Goal: Transaction & Acquisition: Purchase product/service

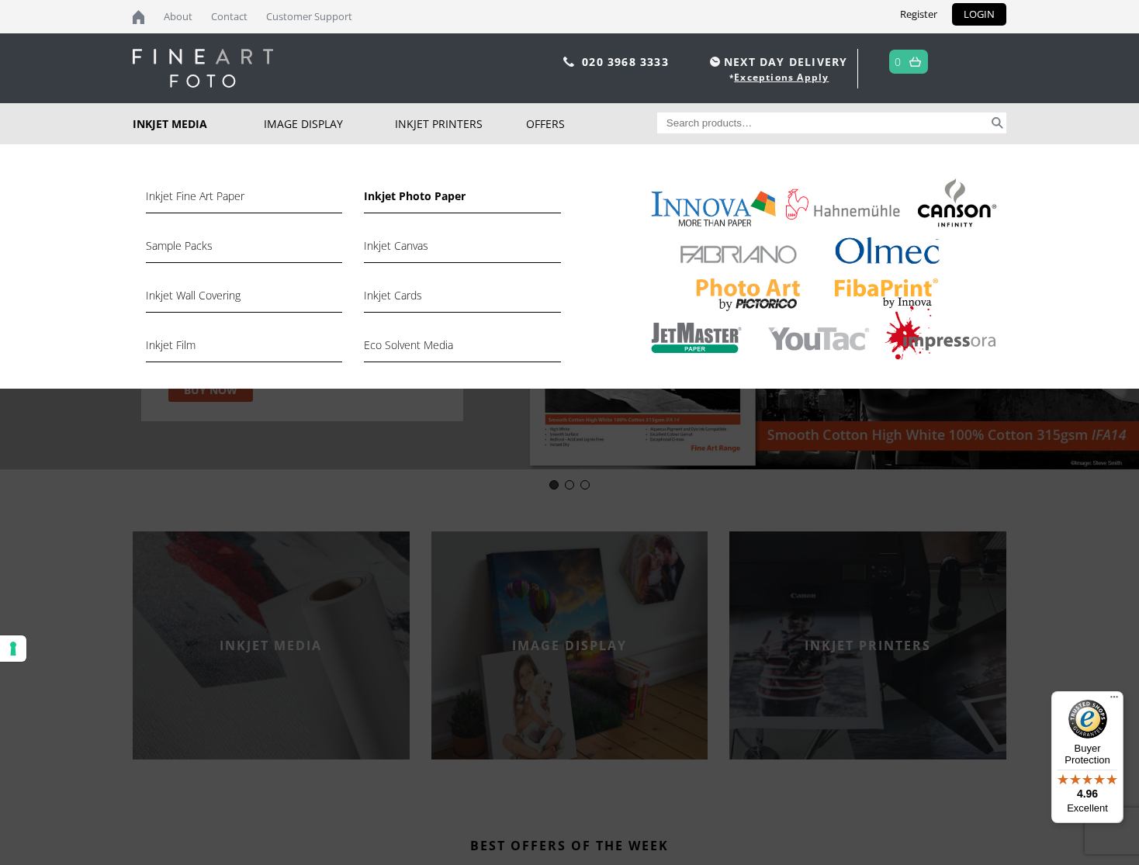
click at [430, 198] on link "Inkjet Photo Paper" at bounding box center [462, 200] width 196 height 26
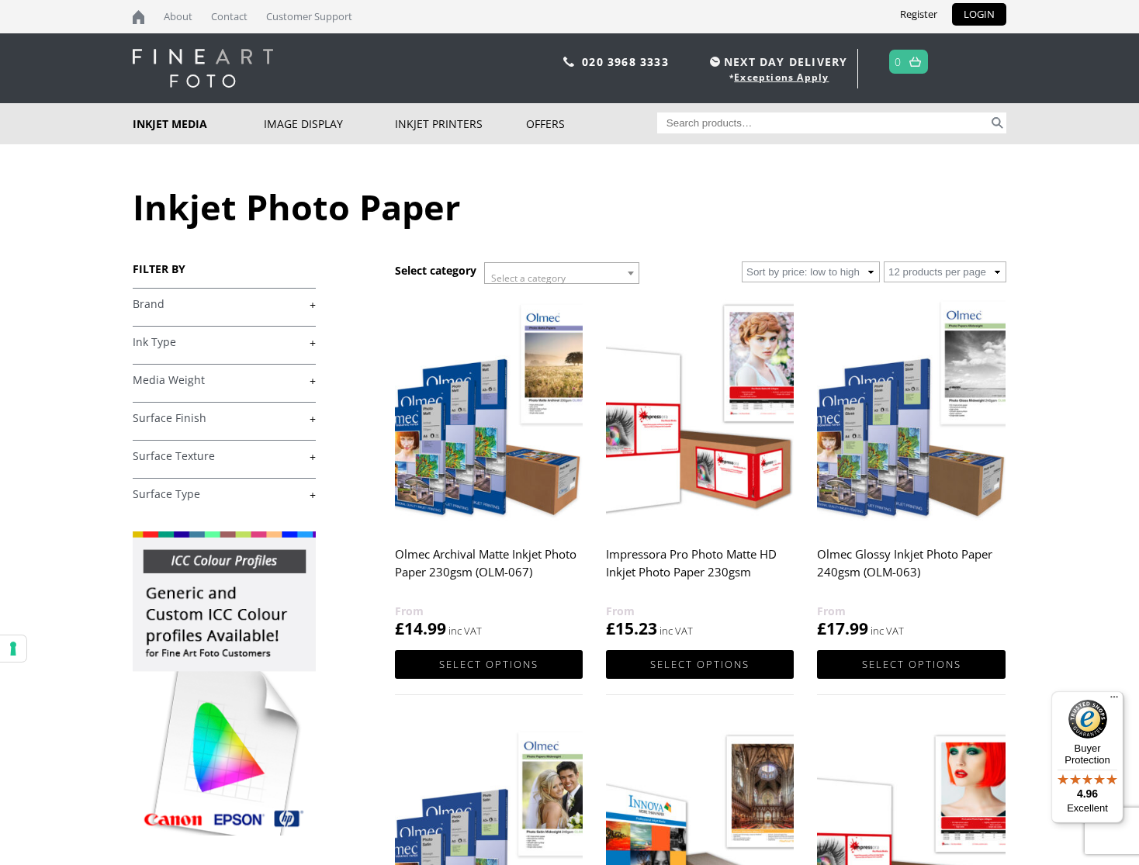
click at [313, 305] on link "+" at bounding box center [224, 304] width 183 height 15
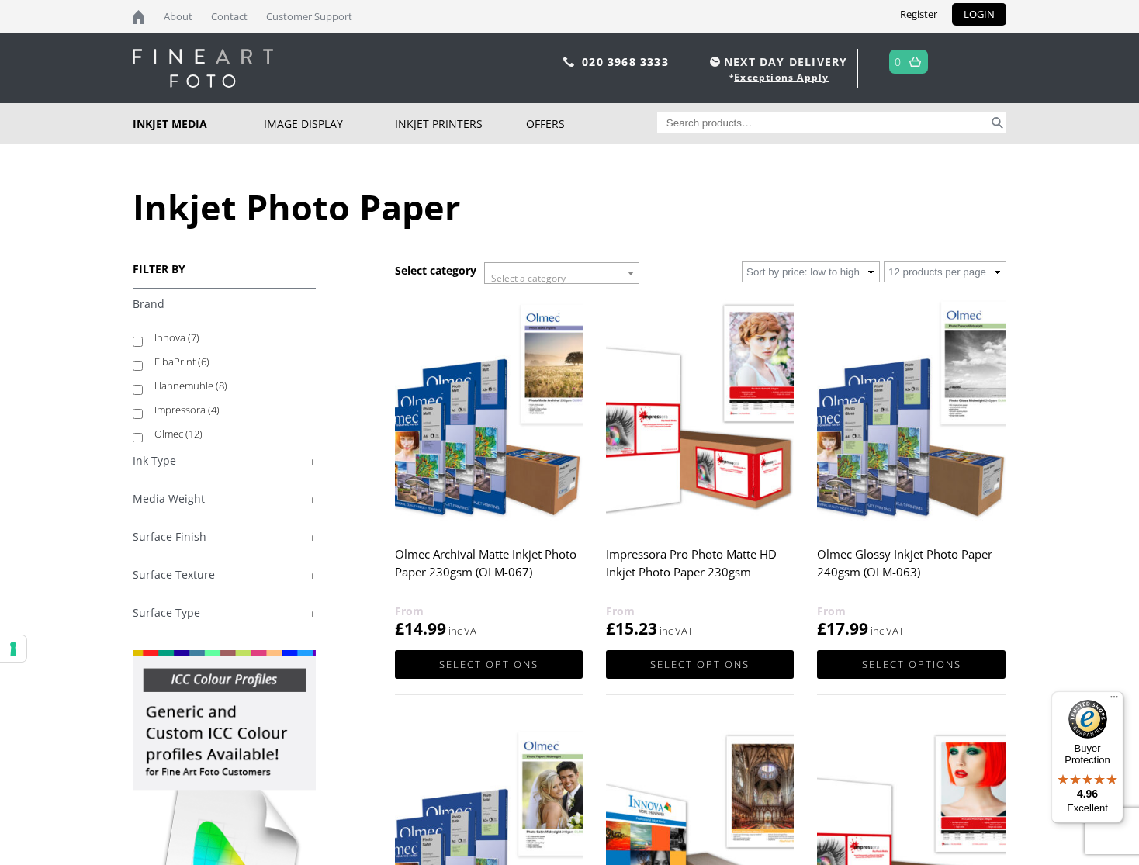
click at [137, 341] on input "Innova (7)" at bounding box center [138, 342] width 10 height 10
checkbox input "true"
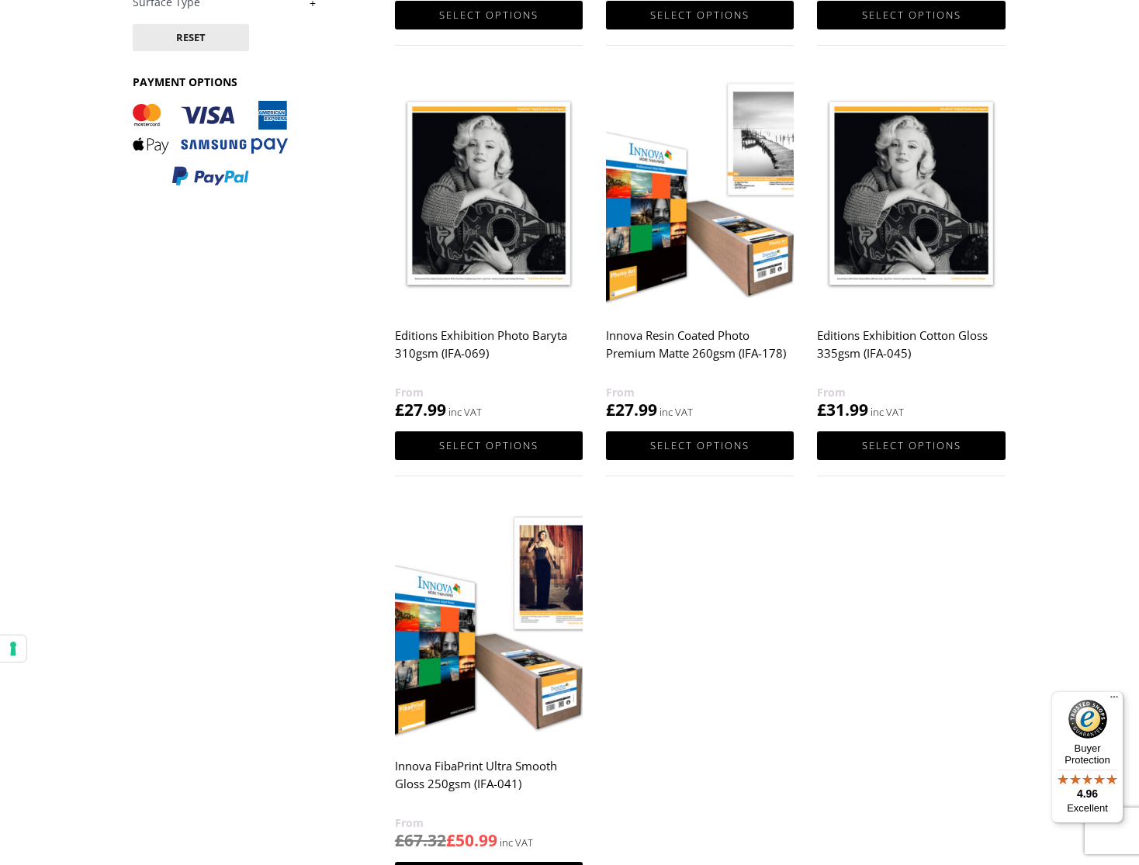
scroll to position [604, 0]
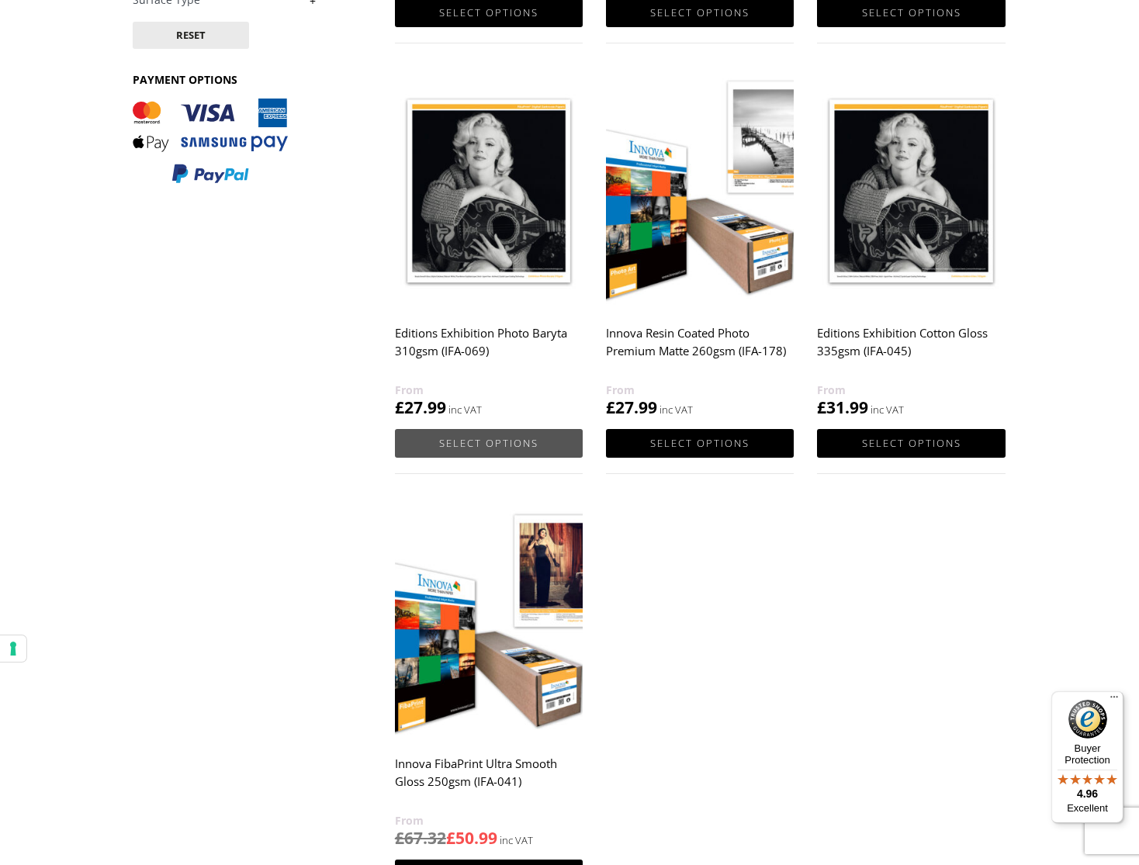
click at [506, 448] on link "Select options" at bounding box center [489, 443] width 188 height 29
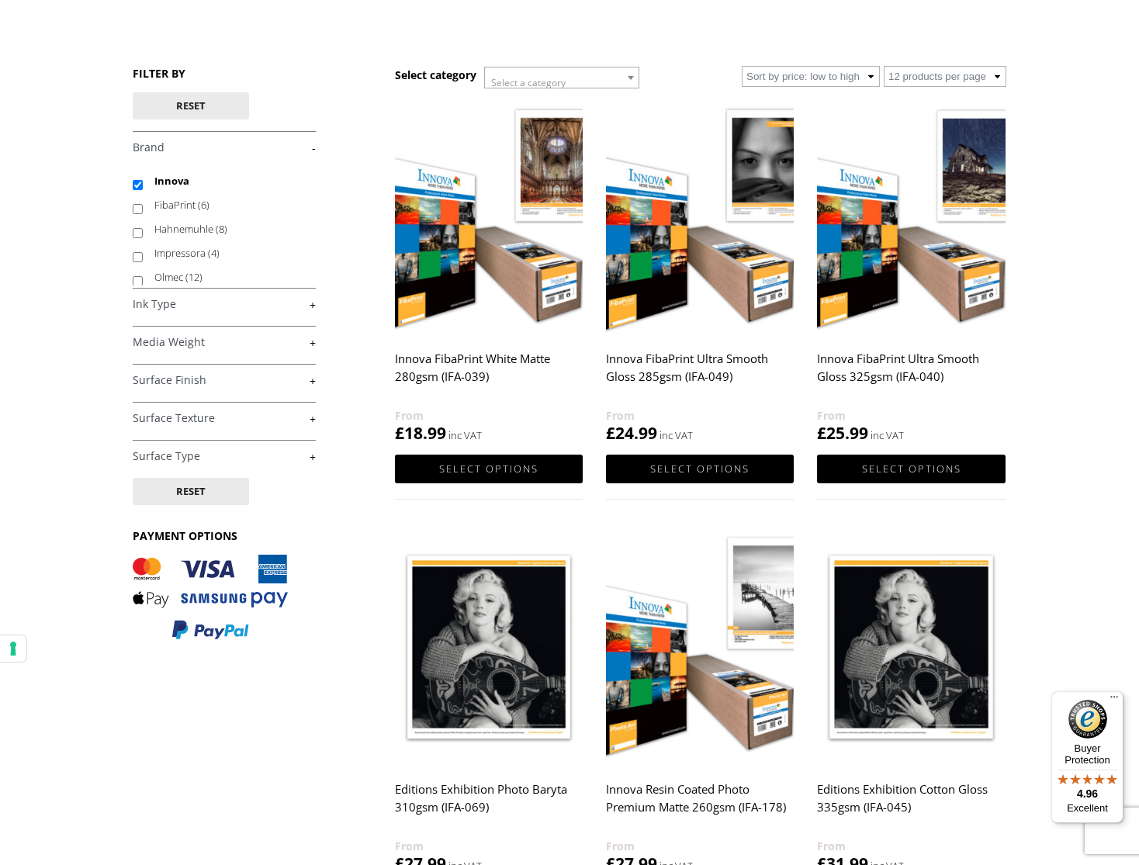
scroll to position [143, 0]
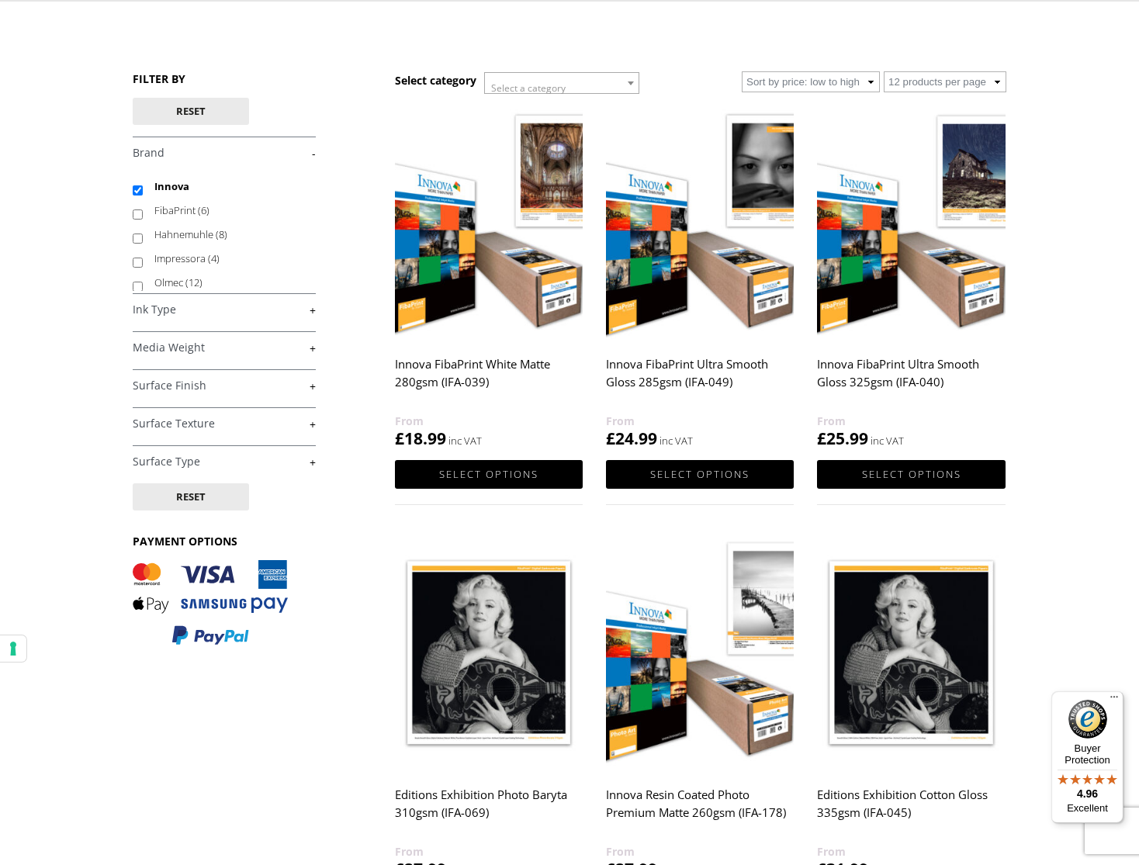
click at [139, 191] on input "Innova" at bounding box center [138, 190] width 10 height 10
checkbox input "false"
click at [183, 462] on link "+" at bounding box center [224, 462] width 183 height 15
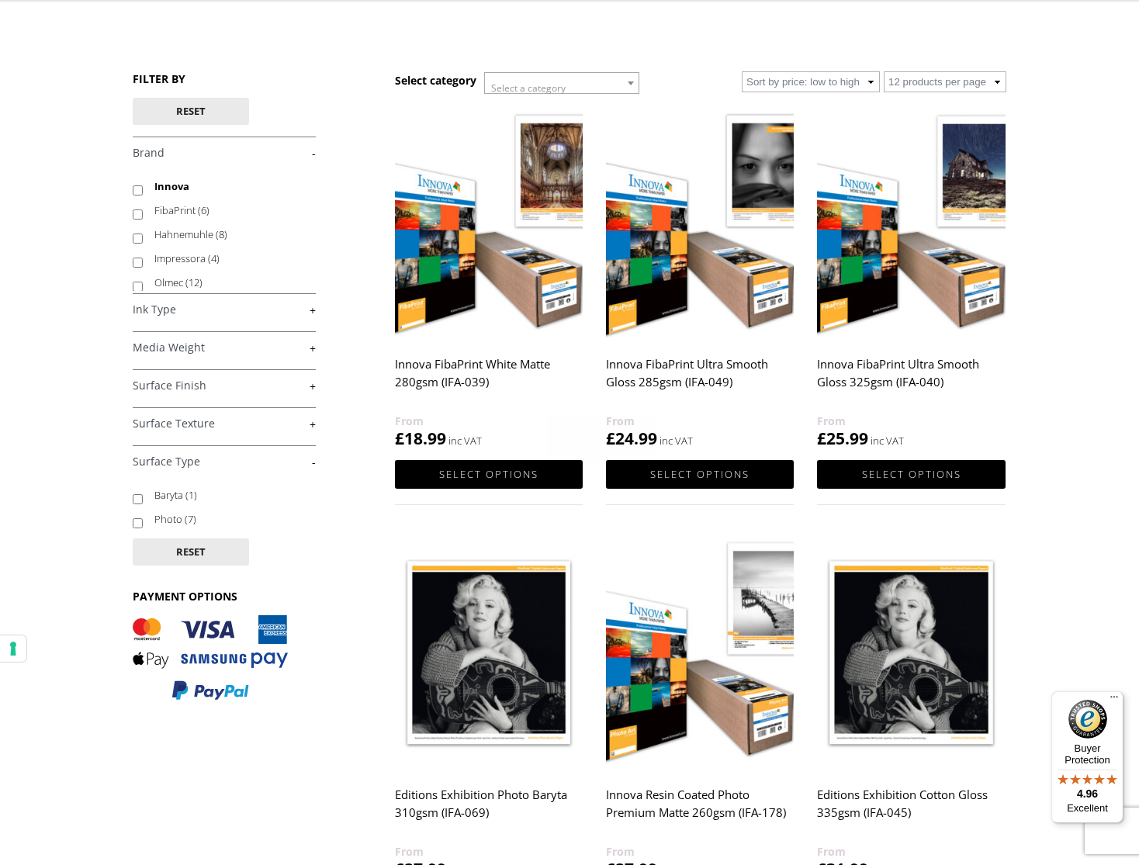
click at [313, 462] on link "-" at bounding box center [224, 462] width 183 height 15
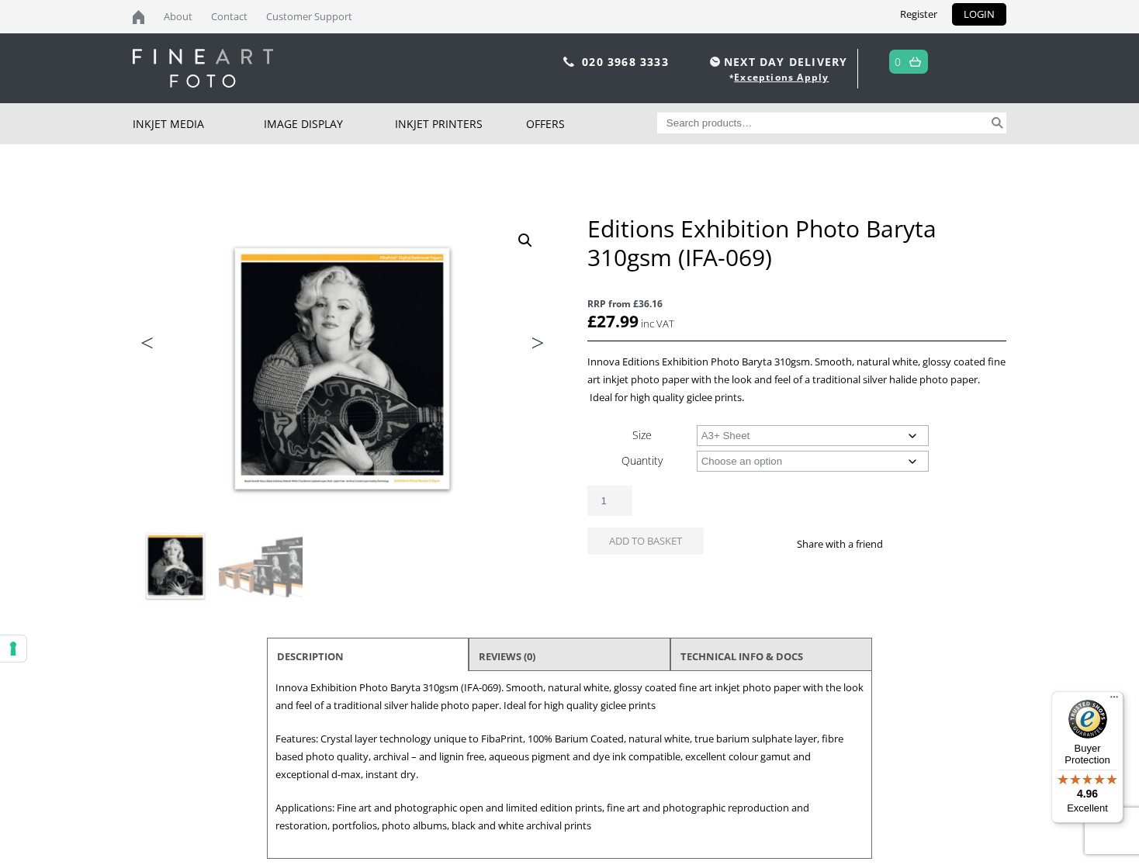
select select "a3-sheet-2"
select select "25-sheets"
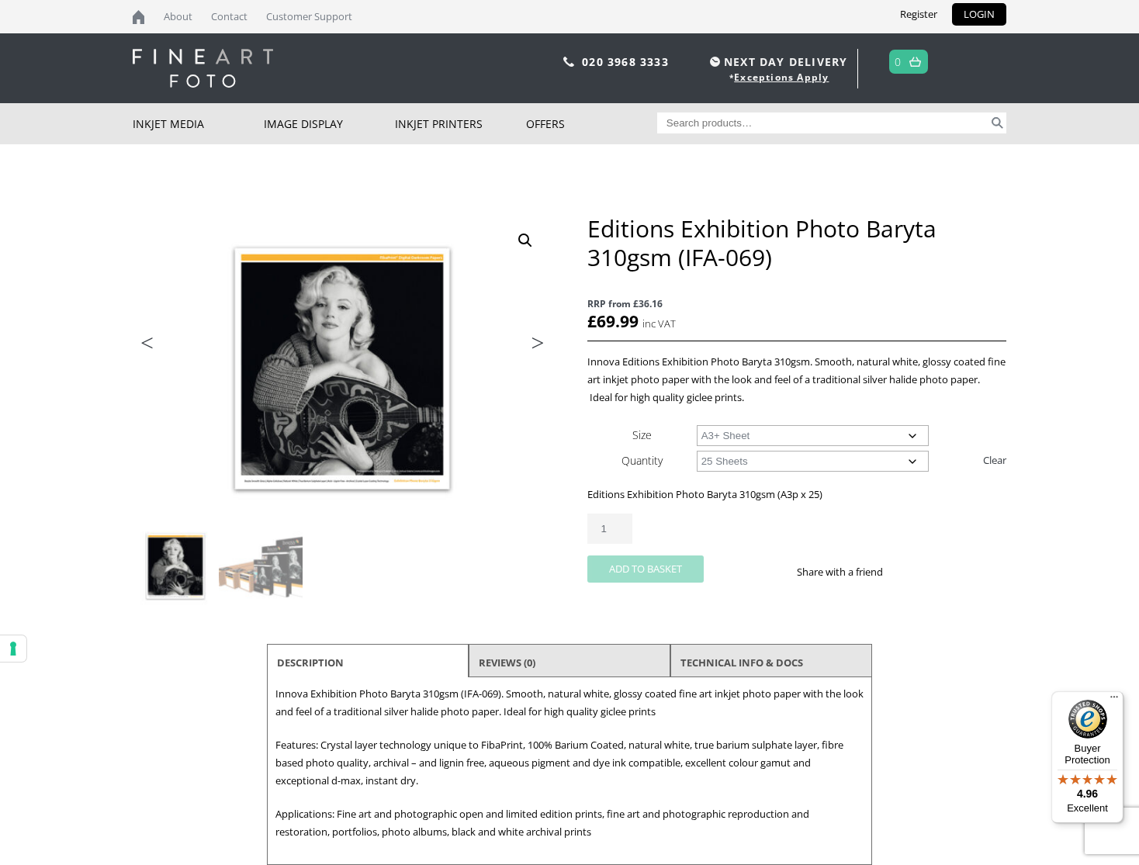
click at [656, 566] on button "Add to basket" at bounding box center [645, 568] width 116 height 27
select select "a2-sheet"
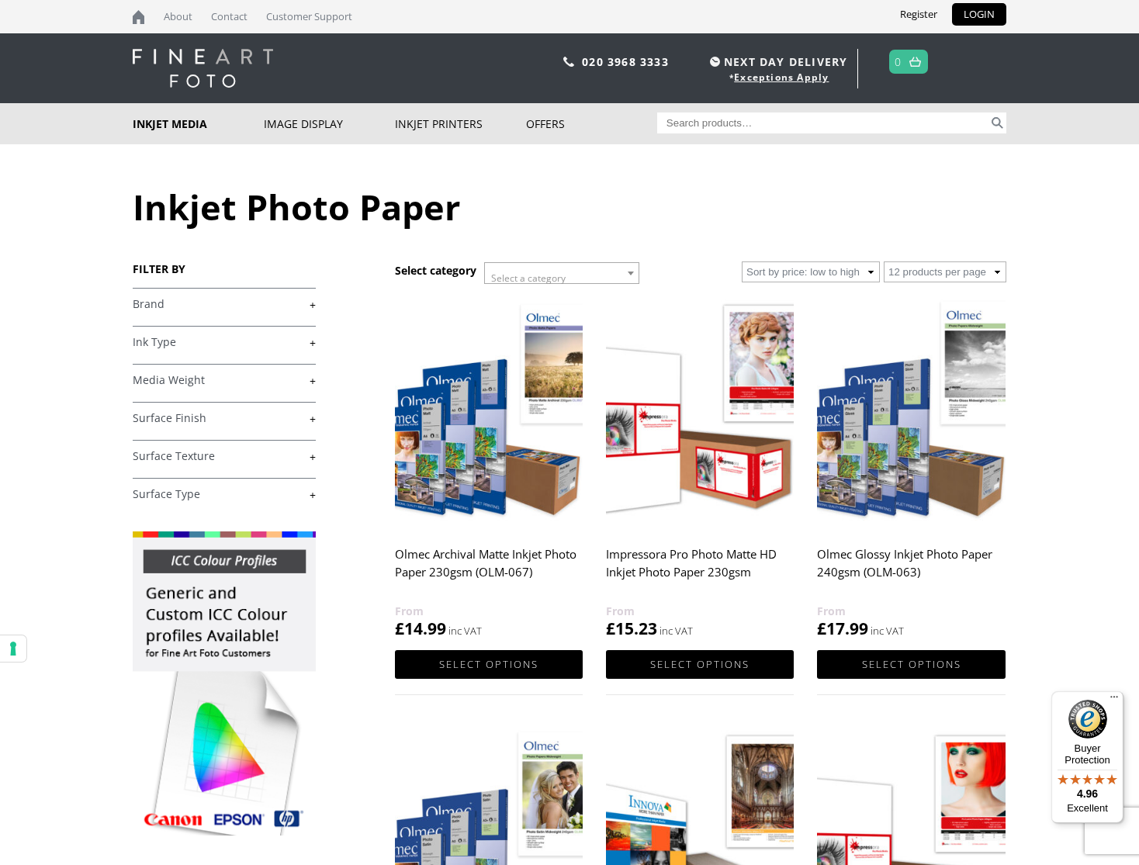
click at [186, 495] on link "+" at bounding box center [224, 494] width 183 height 15
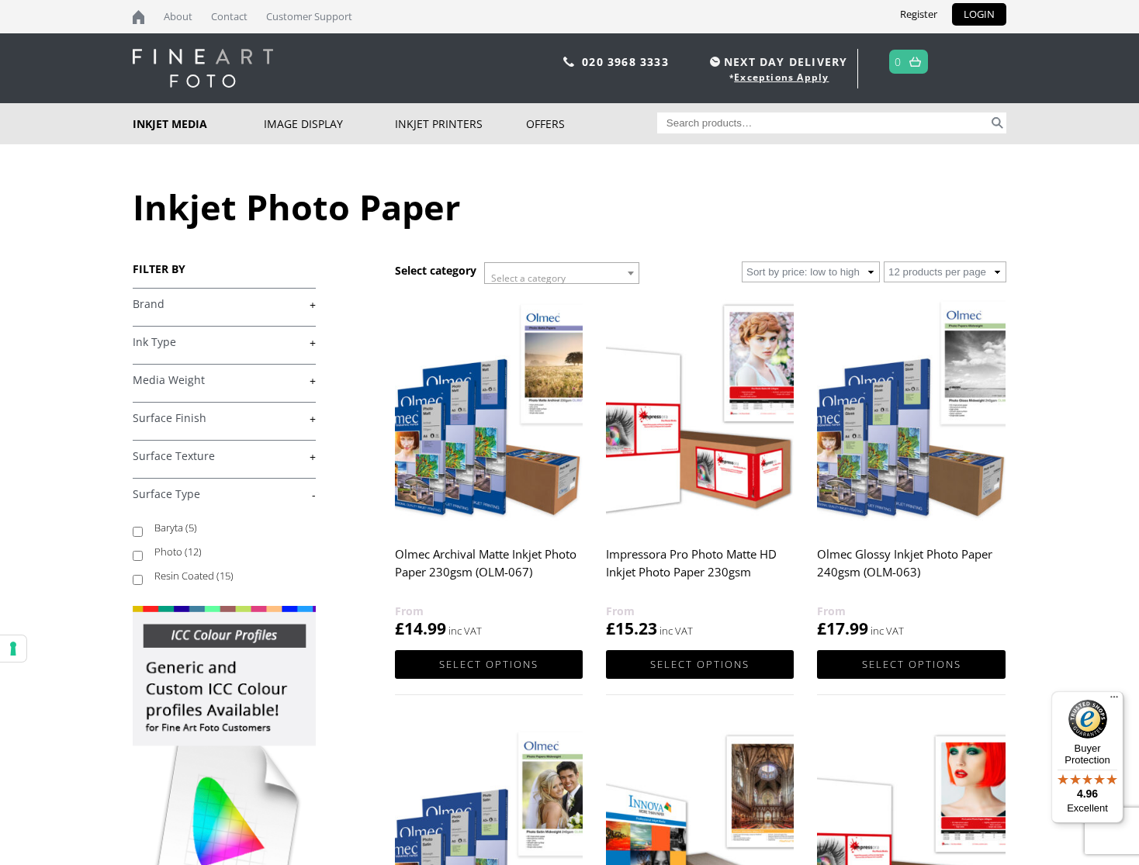
click at [138, 531] on input "Baryta (5)" at bounding box center [138, 532] width 10 height 10
checkbox input "true"
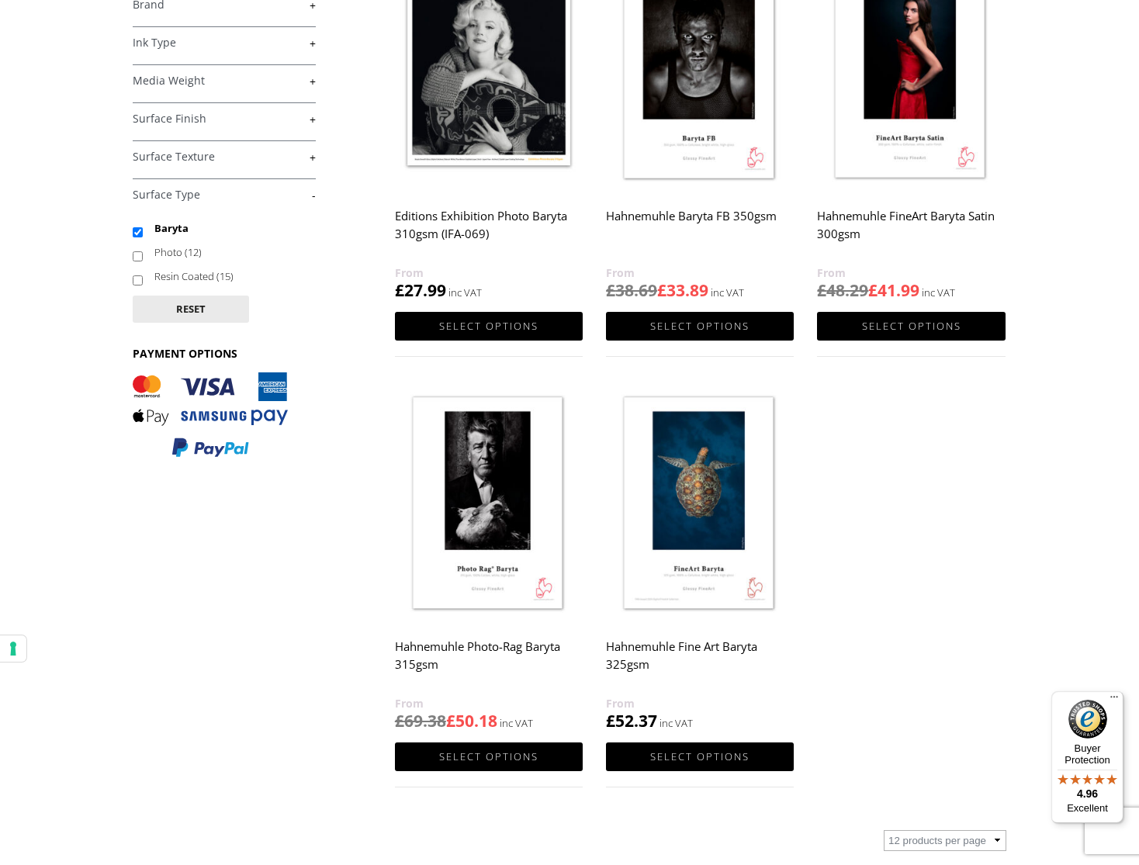
scroll to position [291, 0]
click at [710, 756] on link "Select options" at bounding box center [700, 756] width 188 height 29
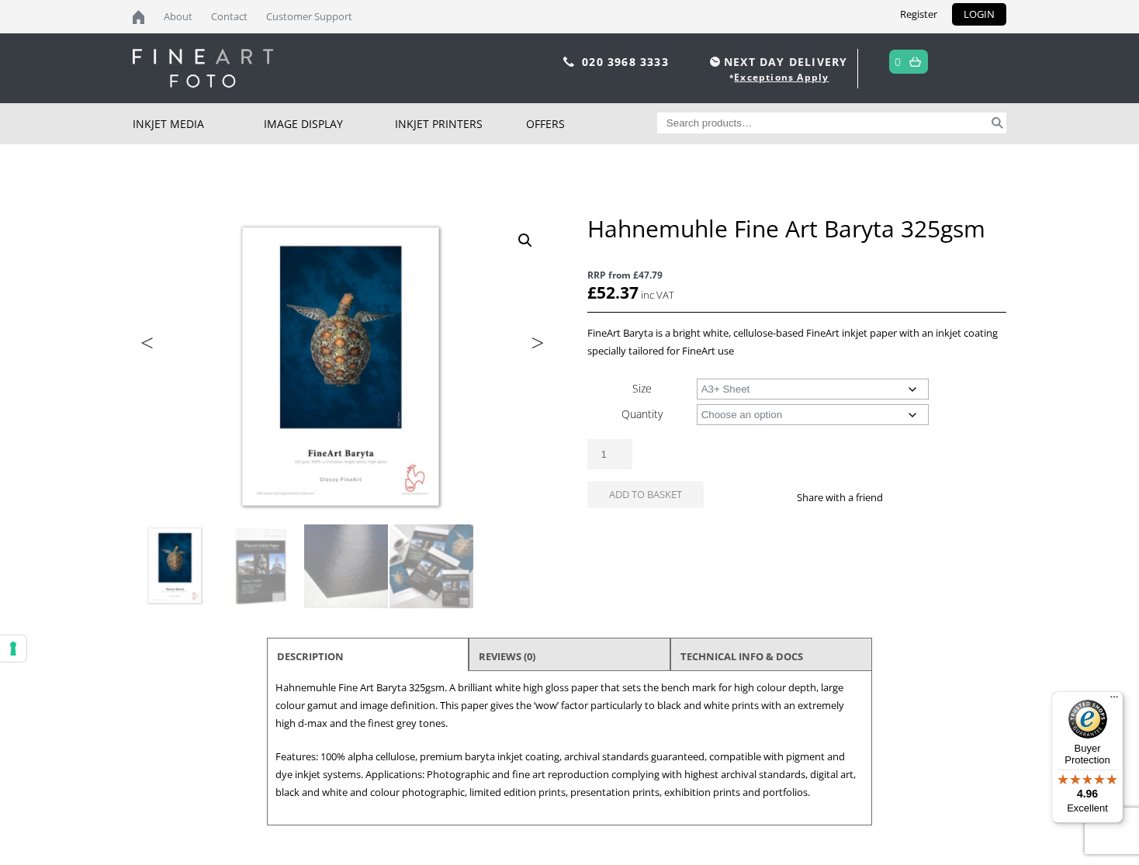
select select "a3-sheet-2"
select select "25-sheets"
select select "a3-sheet-2"
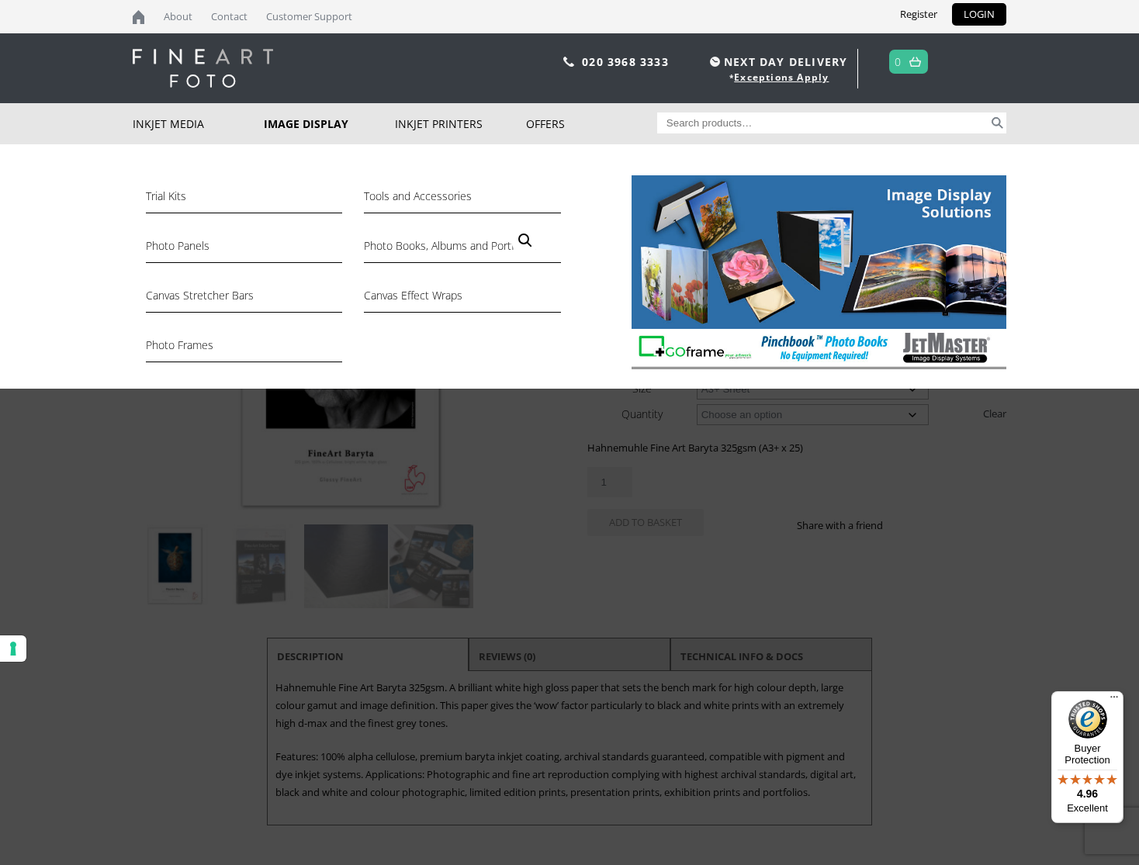
click at [309, 120] on link "Image Display" at bounding box center [329, 123] width 131 height 41
